Goal: Complete application form

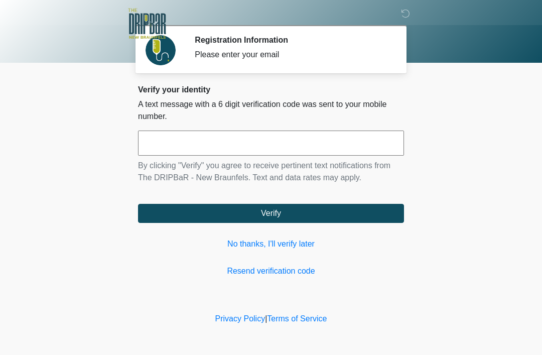
click at [198, 133] on input "text" at bounding box center [271, 142] width 266 height 25
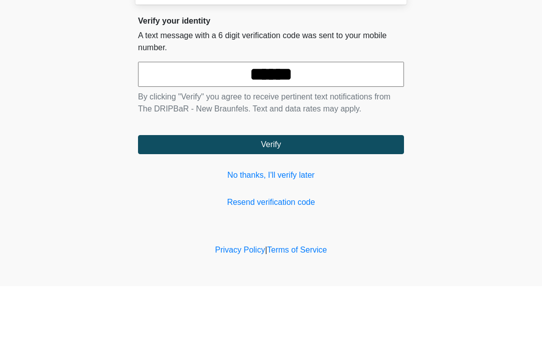
type input "******"
click at [297, 204] on button "Verify" at bounding box center [271, 213] width 266 height 19
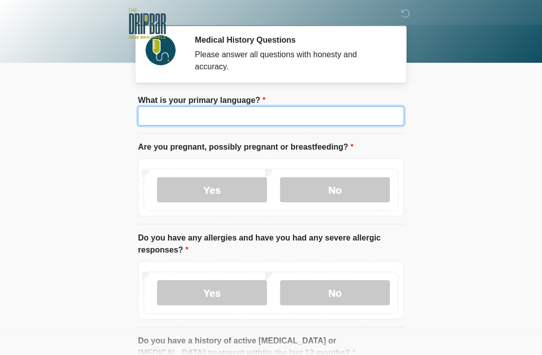
click at [220, 109] on input "What is your primary language?" at bounding box center [271, 115] width 266 height 19
type input "*******"
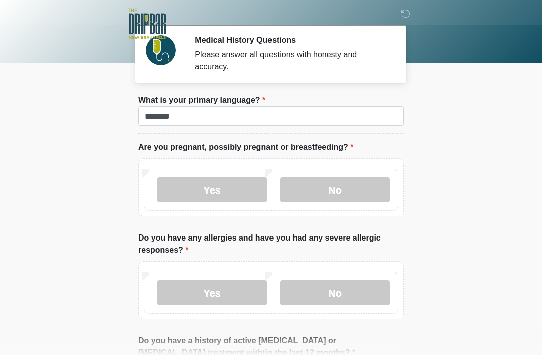
click at [461, 103] on body "‎ ‎ Medical History Questions Please answer all questions with honesty and accu…" at bounding box center [271, 177] width 542 height 355
click at [343, 189] on label "No" at bounding box center [335, 189] width 110 height 25
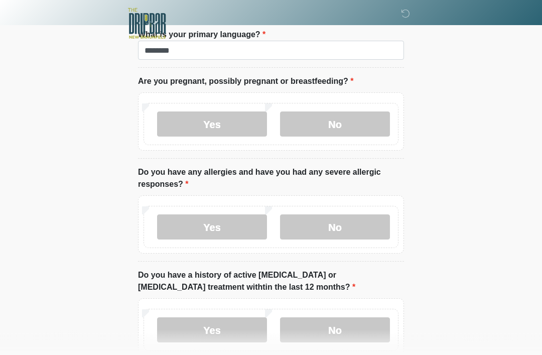
scroll to position [66, 0]
click at [347, 222] on label "No" at bounding box center [335, 226] width 110 height 25
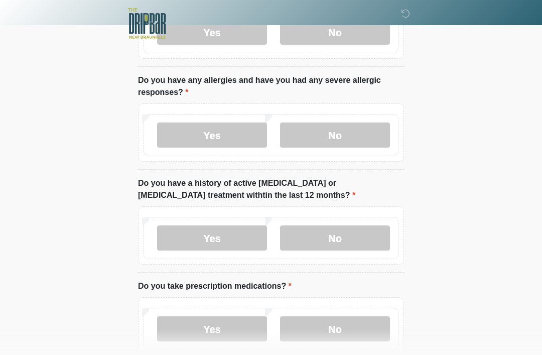
scroll to position [158, 0]
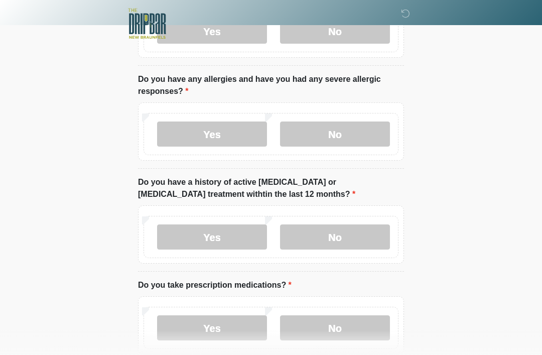
click at [340, 238] on label "No" at bounding box center [335, 236] width 110 height 25
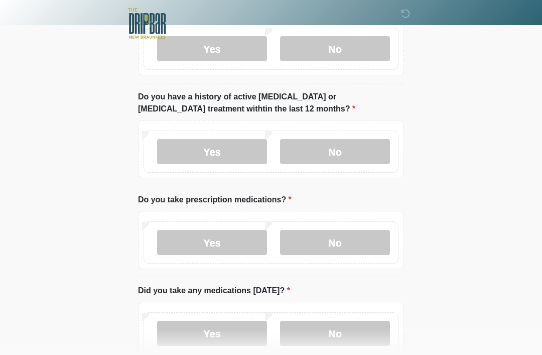
scroll to position [247, 0]
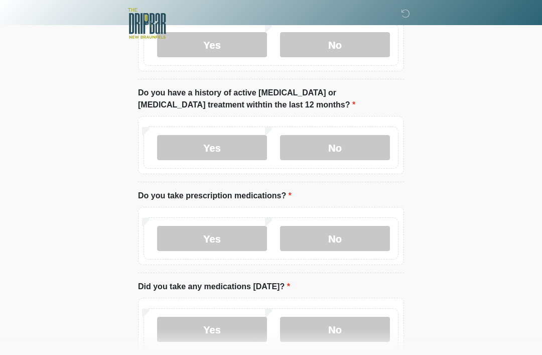
click at [349, 233] on label "No" at bounding box center [335, 238] width 110 height 25
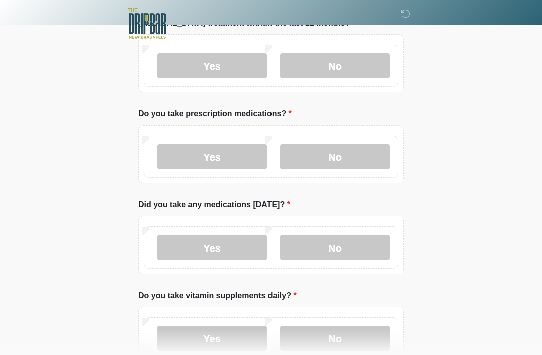
scroll to position [333, 0]
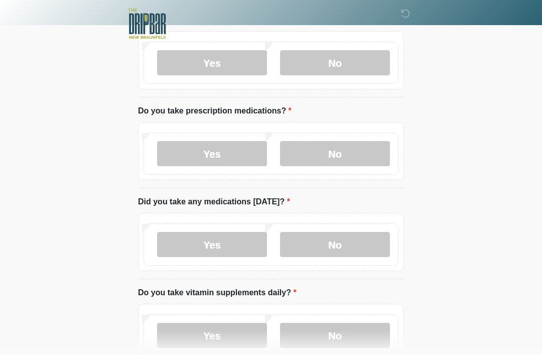
click at [223, 246] on label "Yes" at bounding box center [212, 244] width 110 height 25
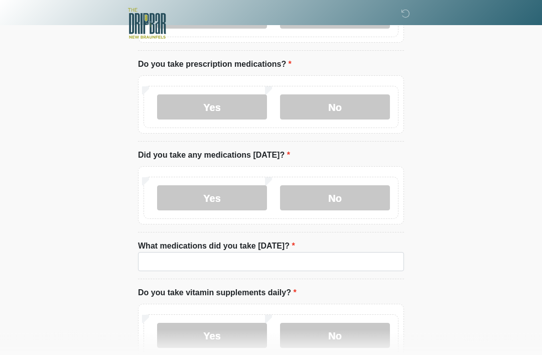
scroll to position [379, 0]
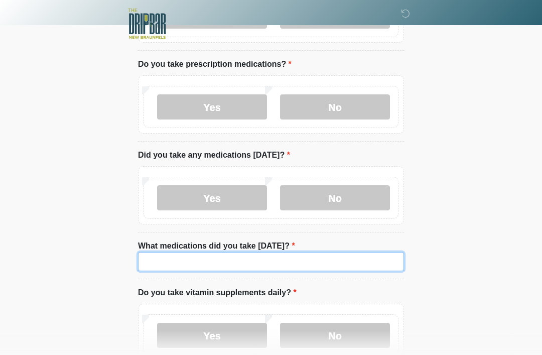
click at [207, 258] on input "What medications did you take [DATE]?" at bounding box center [271, 261] width 266 height 19
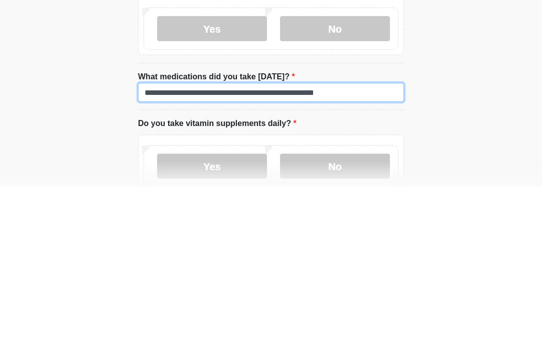
type input "**********"
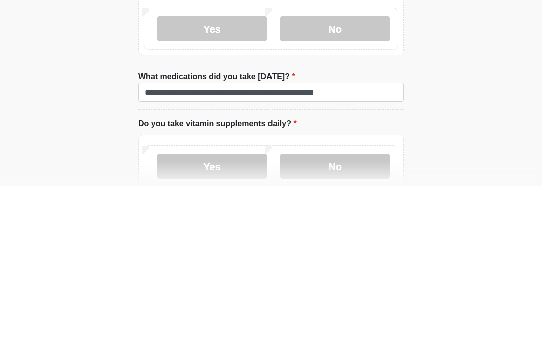
click at [220, 323] on label "Yes" at bounding box center [212, 335] width 110 height 25
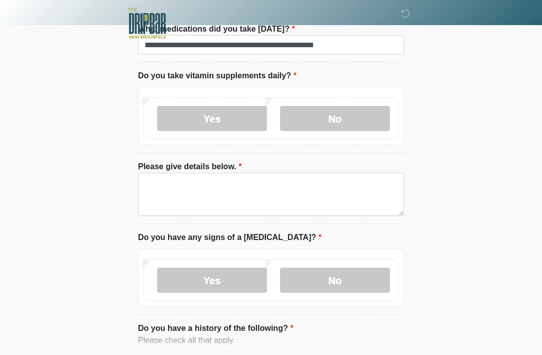
scroll to position [595, 0]
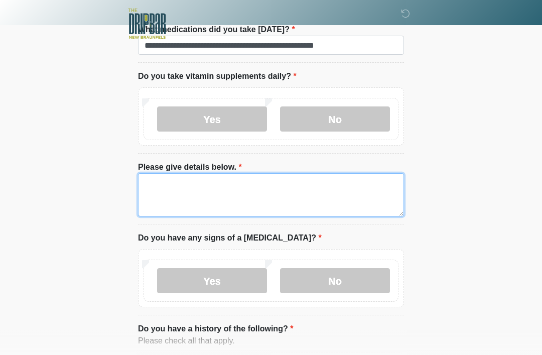
click at [207, 186] on textarea "Please give details below." at bounding box center [271, 194] width 266 height 43
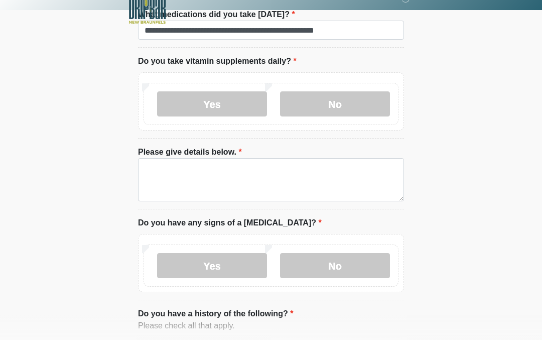
click at [363, 25] on div at bounding box center [263, 24] width 301 height 48
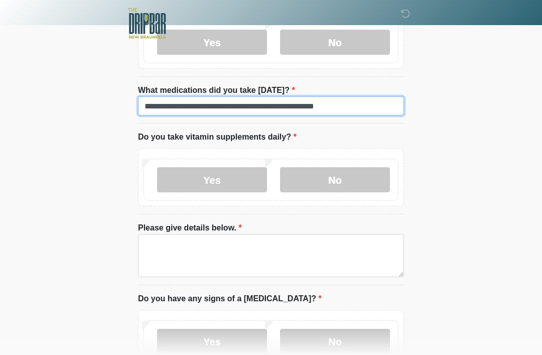
click at [357, 102] on input "**********" at bounding box center [271, 106] width 266 height 19
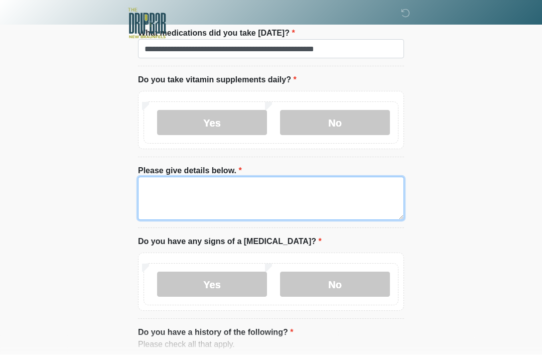
click at [198, 188] on textarea "Please give details below." at bounding box center [271, 198] width 266 height 43
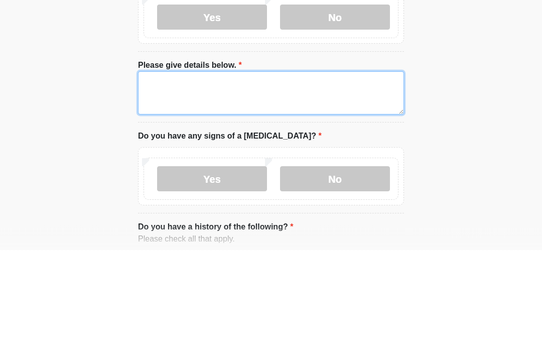
click at [187, 177] on textarea "Please give details below." at bounding box center [271, 198] width 266 height 43
paste textarea "**********"
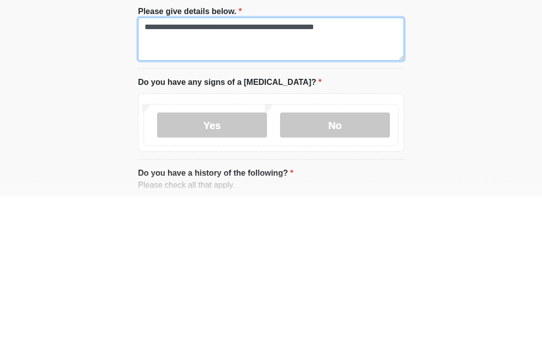
type textarea "**********"
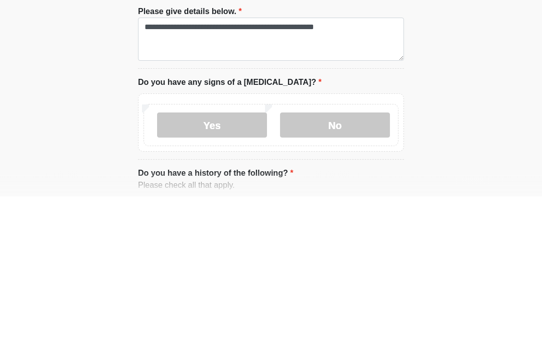
click at [332, 271] on label "No" at bounding box center [335, 283] width 110 height 25
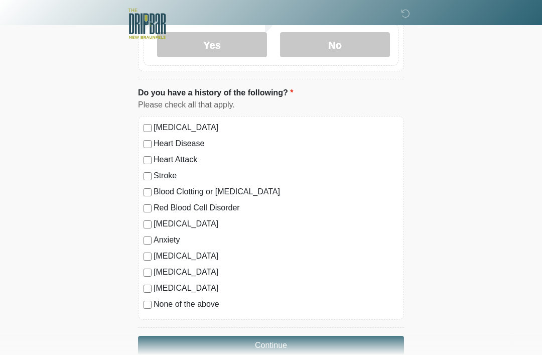
scroll to position [851, 0]
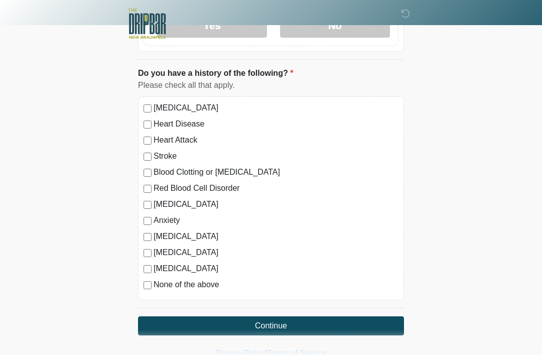
click at [280, 320] on button "Continue" at bounding box center [271, 325] width 266 height 19
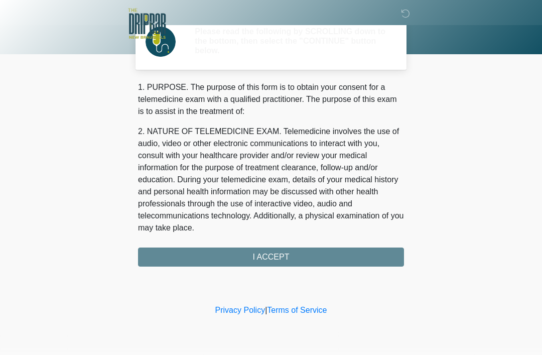
scroll to position [0, 0]
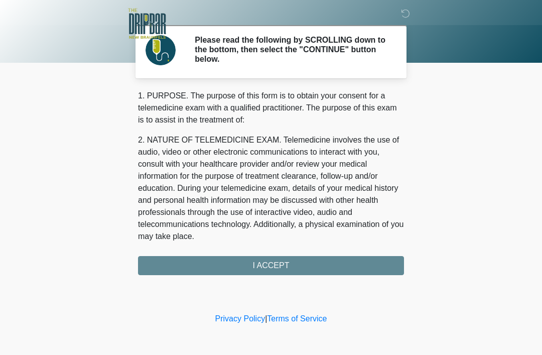
click at [290, 267] on div "1. PURPOSE. The purpose of this form is to obtain your consent for a telemedici…" at bounding box center [271, 182] width 266 height 185
click at [285, 264] on div "1. PURPOSE. The purpose of this form is to obtain your consent for a telemedici…" at bounding box center [271, 182] width 266 height 185
click at [269, 264] on div "1. PURPOSE. The purpose of this form is to obtain your consent for a telemedici…" at bounding box center [271, 182] width 266 height 185
click at [274, 262] on div "1. PURPOSE. The purpose of this form is to obtain your consent for a telemedici…" at bounding box center [271, 182] width 266 height 185
click at [283, 269] on div "1. PURPOSE. The purpose of this form is to obtain your consent for a telemedici…" at bounding box center [271, 182] width 266 height 185
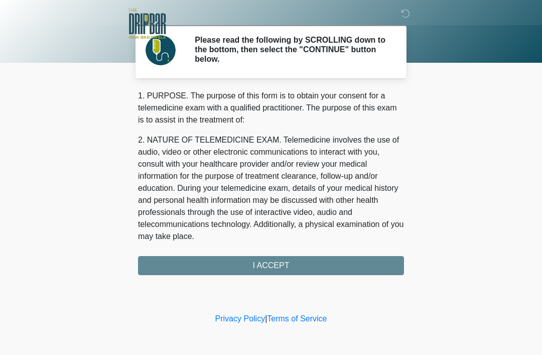
click at [366, 265] on div "1. PURPOSE. The purpose of this form is to obtain your consent for a telemedici…" at bounding box center [271, 182] width 266 height 185
click at [366, 266] on div "1. PURPOSE. The purpose of this form is to obtain your consent for a telemedici…" at bounding box center [271, 182] width 266 height 185
click at [270, 267] on div "1. PURPOSE. The purpose of this form is to obtain your consent for a telemedici…" at bounding box center [271, 182] width 266 height 185
click at [217, 267] on div "1. PURPOSE. The purpose of this form is to obtain your consent for a telemedici…" at bounding box center [271, 182] width 266 height 185
click at [182, 260] on div "1. PURPOSE. The purpose of this form is to obtain your consent for a telemedici…" at bounding box center [271, 182] width 266 height 185
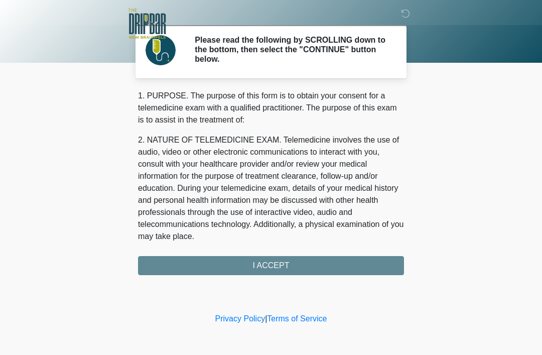
click at [170, 261] on div "1. PURPOSE. The purpose of this form is to obtain your consent for a telemedici…" at bounding box center [271, 182] width 266 height 185
click at [276, 268] on div "1. PURPOSE. The purpose of this form is to obtain your consent for a telemedici…" at bounding box center [271, 182] width 266 height 185
click at [277, 267] on div "1. PURPOSE. The purpose of this form is to obtain your consent for a telemedici…" at bounding box center [271, 182] width 266 height 185
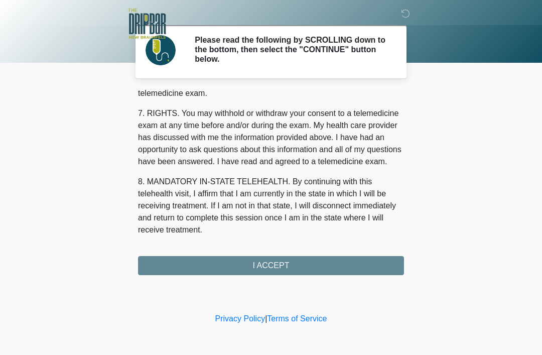
scroll to position [440, 0]
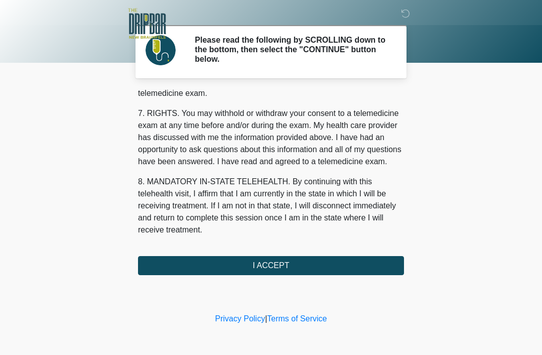
click at [290, 263] on button "I ACCEPT" at bounding box center [271, 265] width 266 height 19
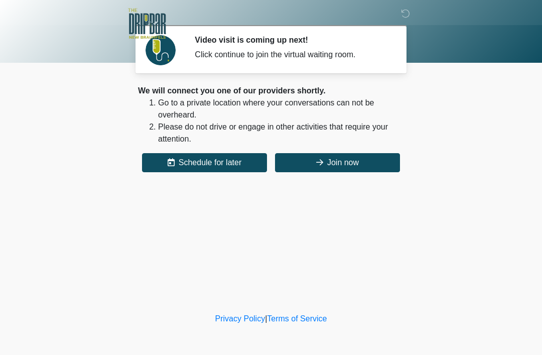
click at [340, 161] on button "Join now" at bounding box center [337, 162] width 125 height 19
